Goal: Check status

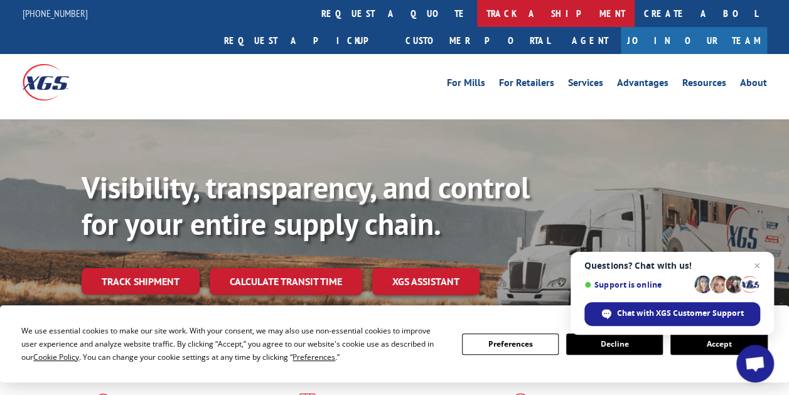
click at [477, 14] on link "track a shipment" at bounding box center [555, 13] width 157 height 27
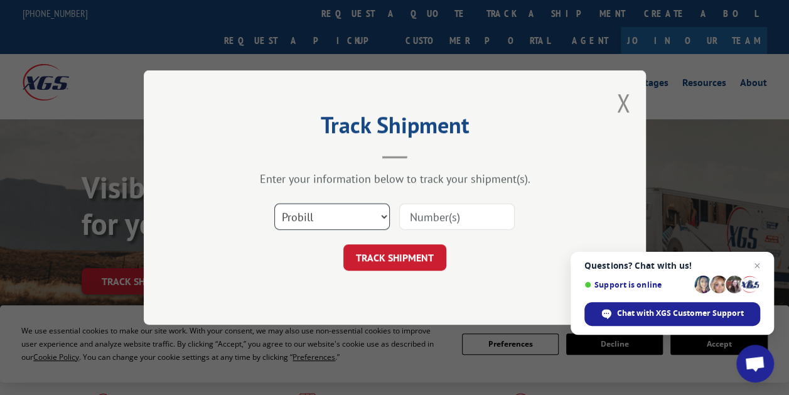
click at [379, 214] on select "Select category... Probill BOL PO" at bounding box center [331, 216] width 115 height 26
select select "bol"
click at [274, 203] on select "Select category... Probill BOL PO" at bounding box center [331, 216] width 115 height 26
click at [410, 216] on input at bounding box center [456, 216] width 115 height 26
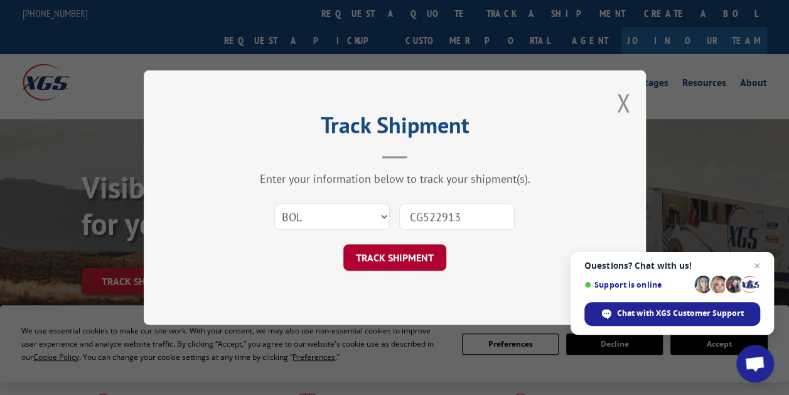
type input "CG522913"
click at [403, 264] on button "TRACK SHIPMENT" at bounding box center [394, 257] width 103 height 26
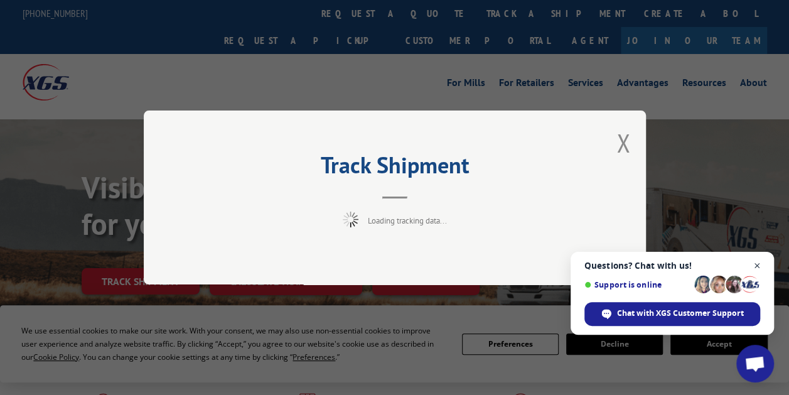
click at [756, 265] on span "Close chat" at bounding box center [757, 266] width 16 height 16
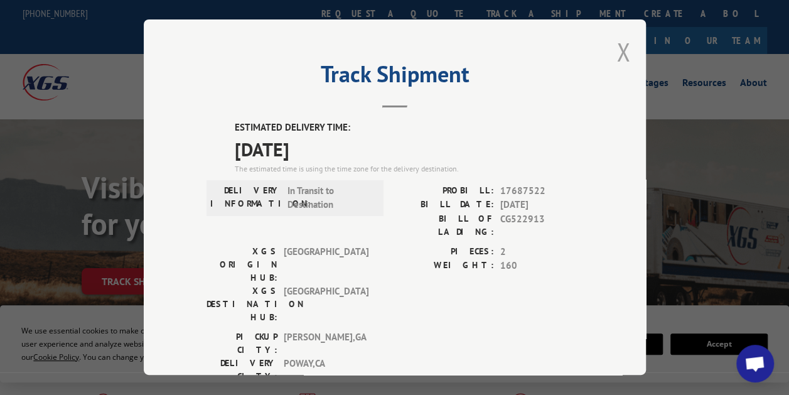
click at [617, 50] on button "Close modal" at bounding box center [623, 51] width 14 height 33
